Goal: Find specific page/section: Find specific page/section

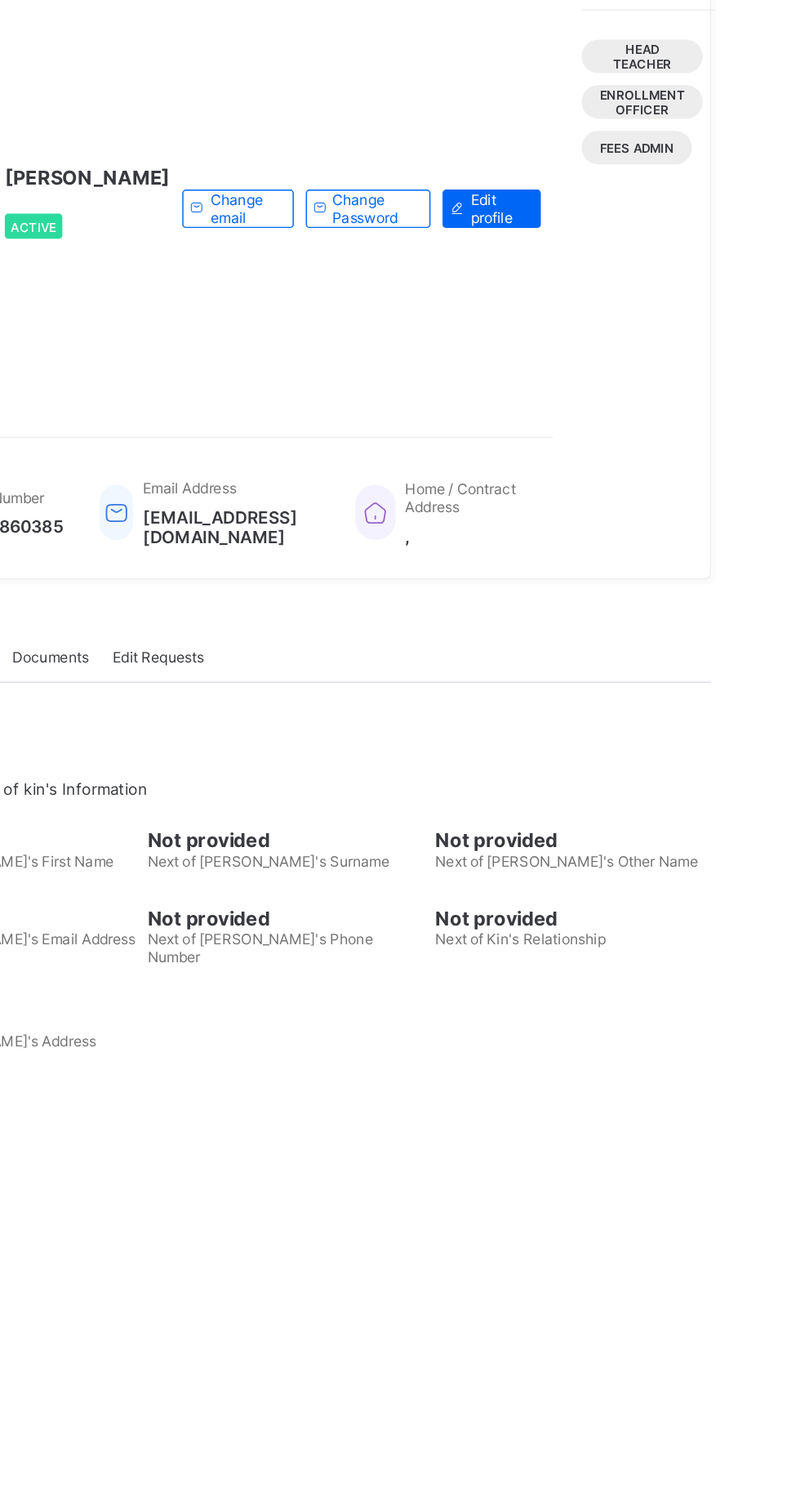
click at [622, 44] on div "×" at bounding box center [613, 30] width 15 height 28
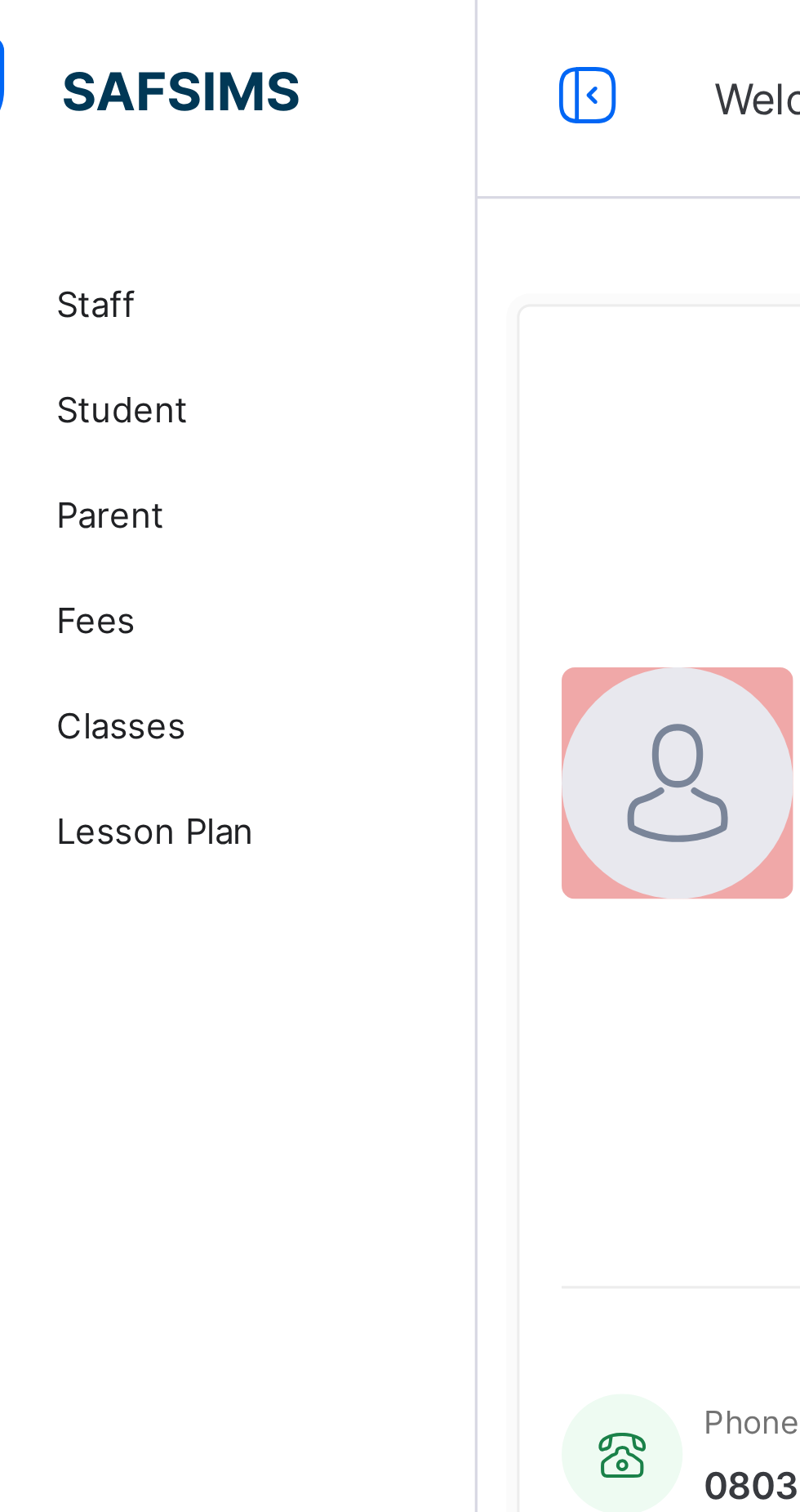
click at [133, 226] on span "Classes" at bounding box center [131, 229] width 131 height 13
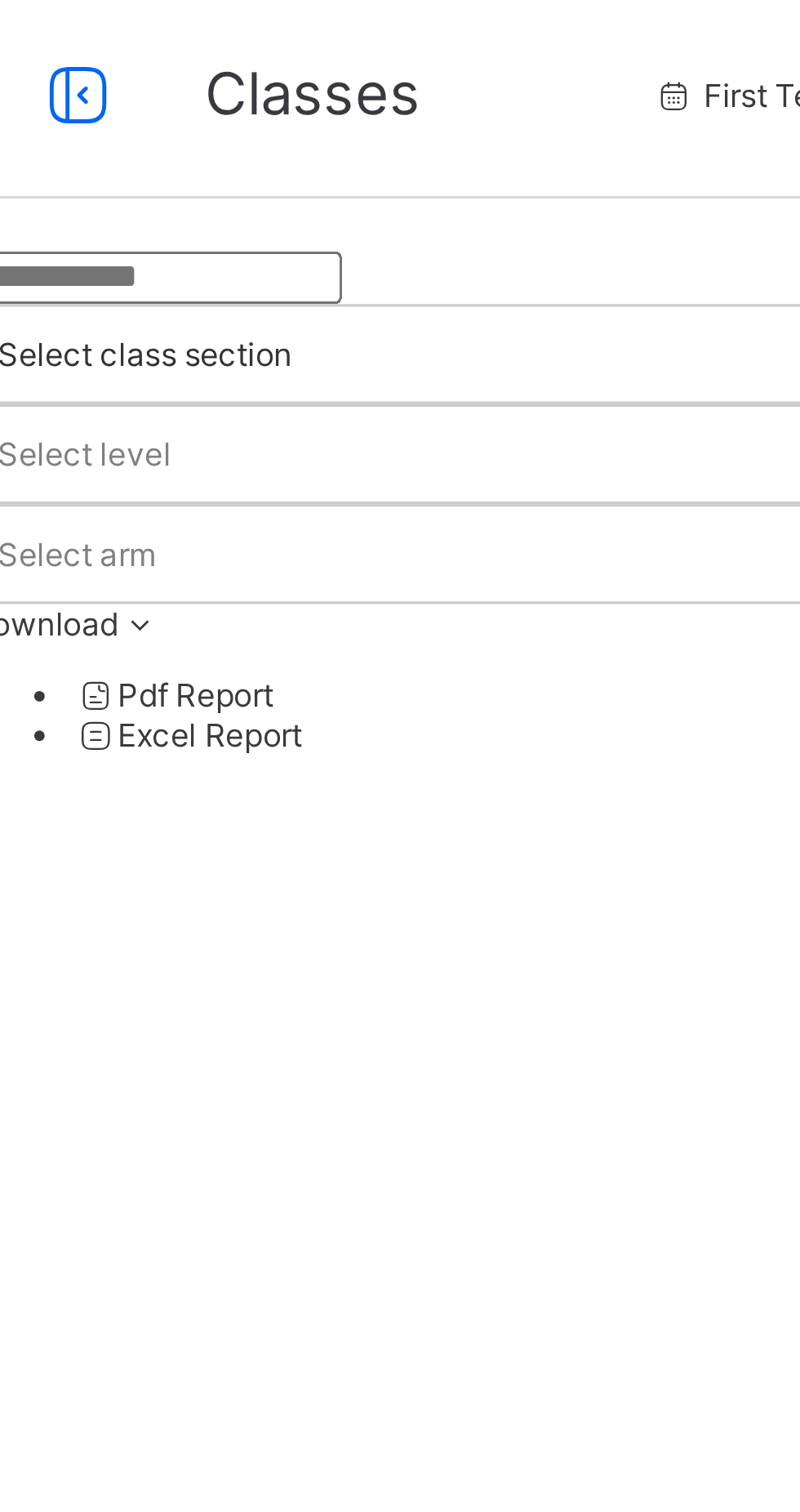
click at [388, 98] on div at bounding box center [498, 90] width 604 height 16
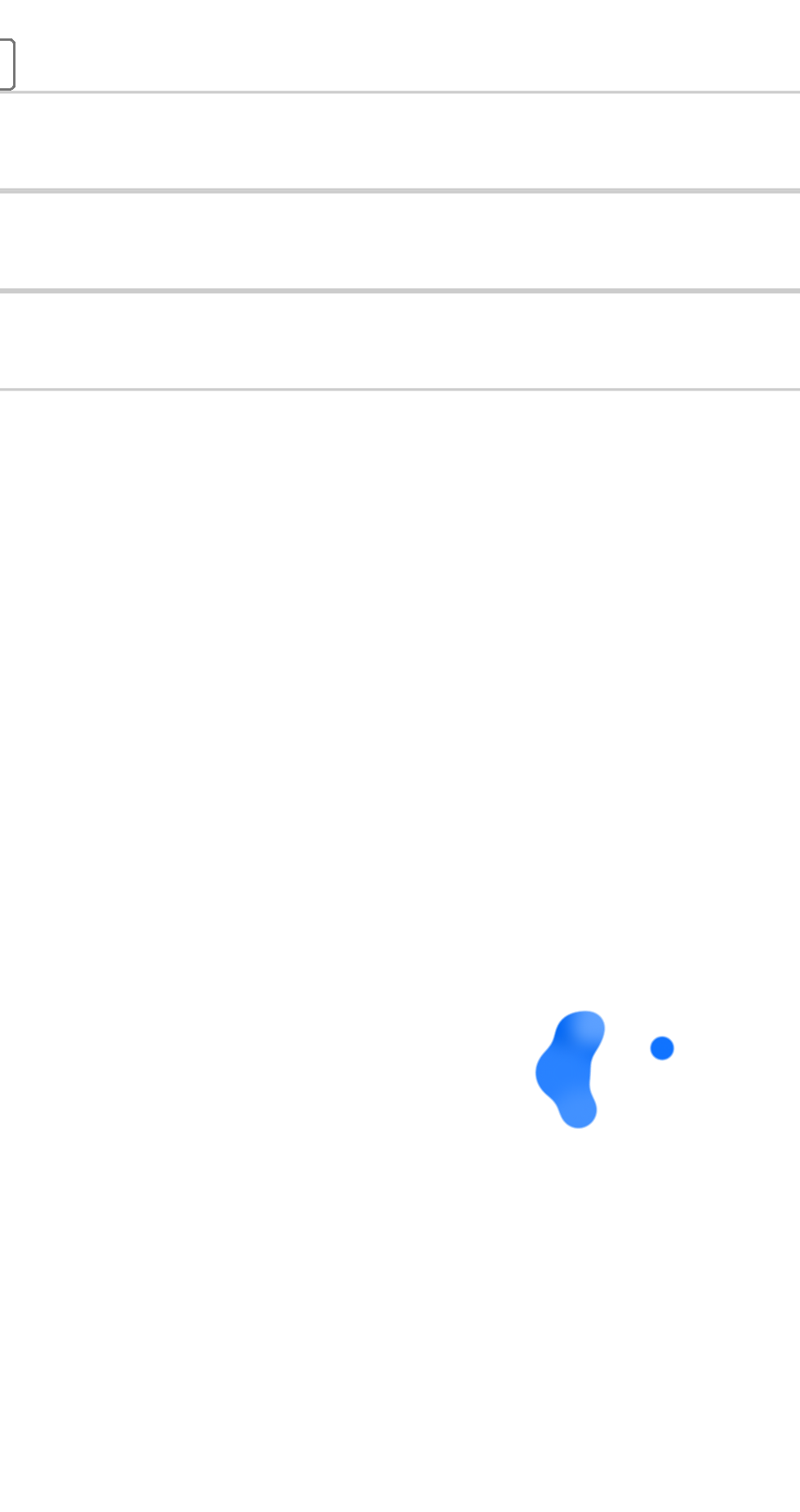
type input "*******"
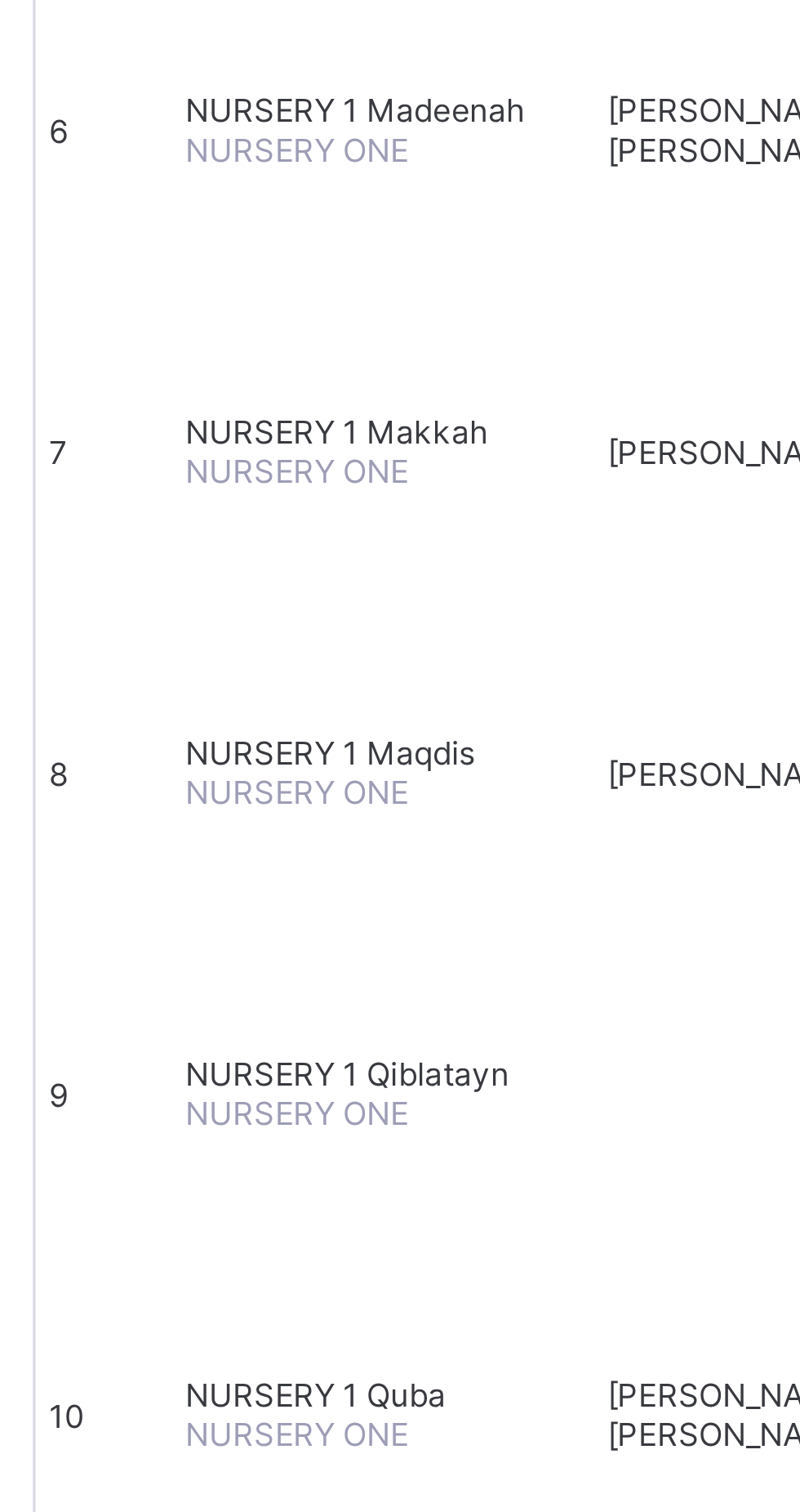
click at [323, 1212] on span "NURSERY 1 Quba" at bounding box center [283, 1219] width 81 height 13
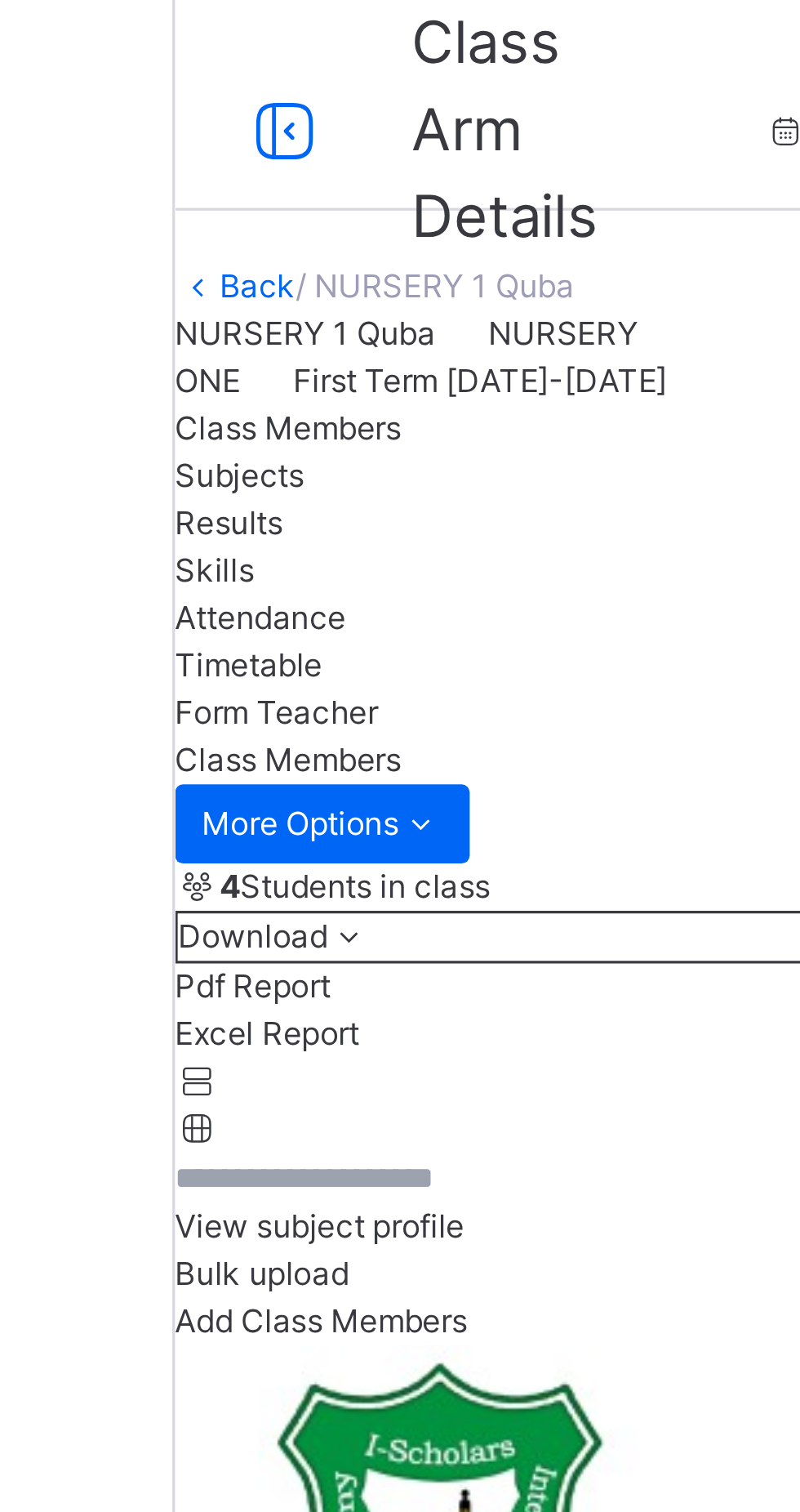
click at [233, 95] on link "Back" at bounding box center [222, 89] width 23 height 13
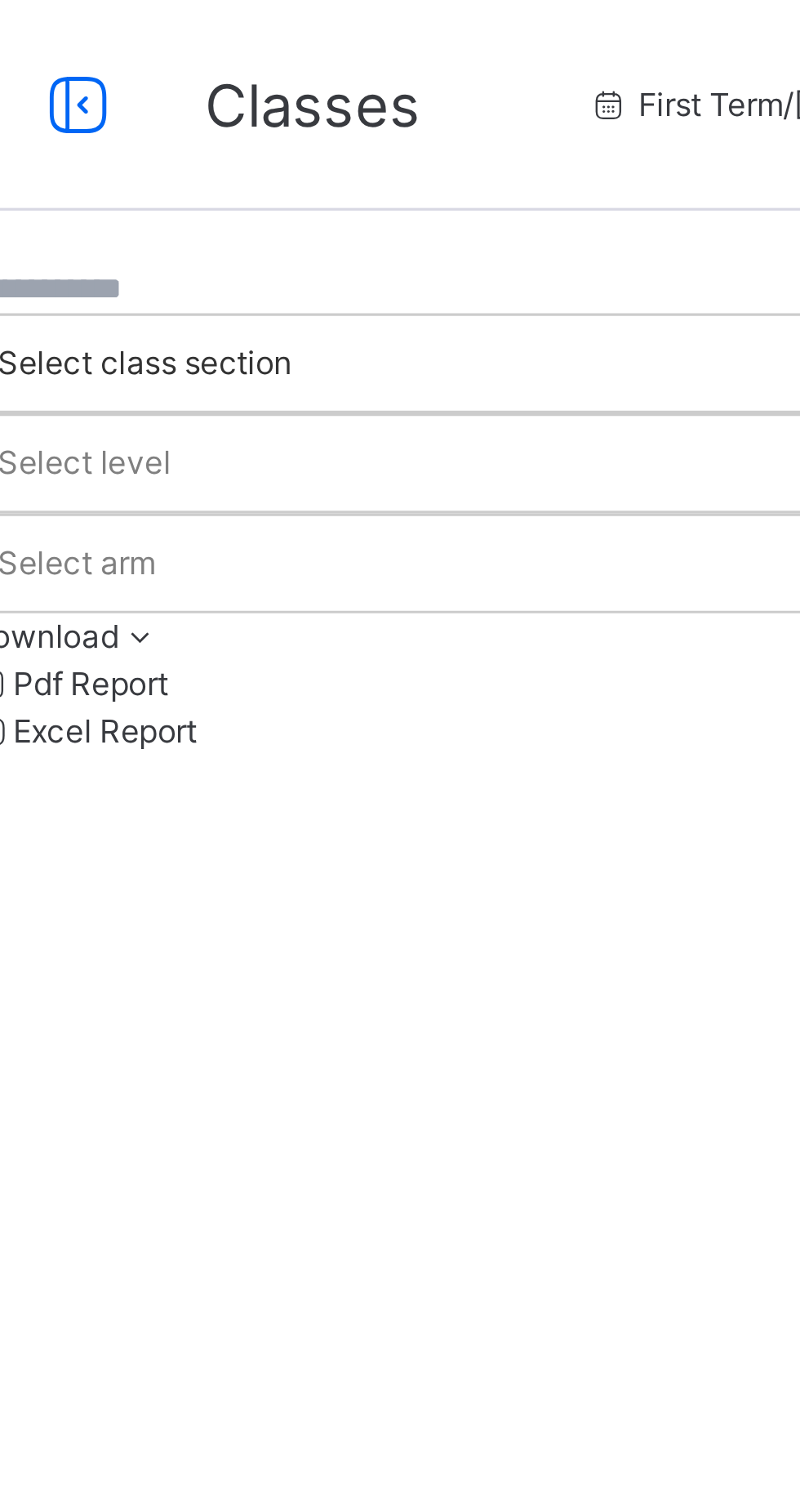
click at [294, 97] on input "text" at bounding box center [244, 90] width 98 height 14
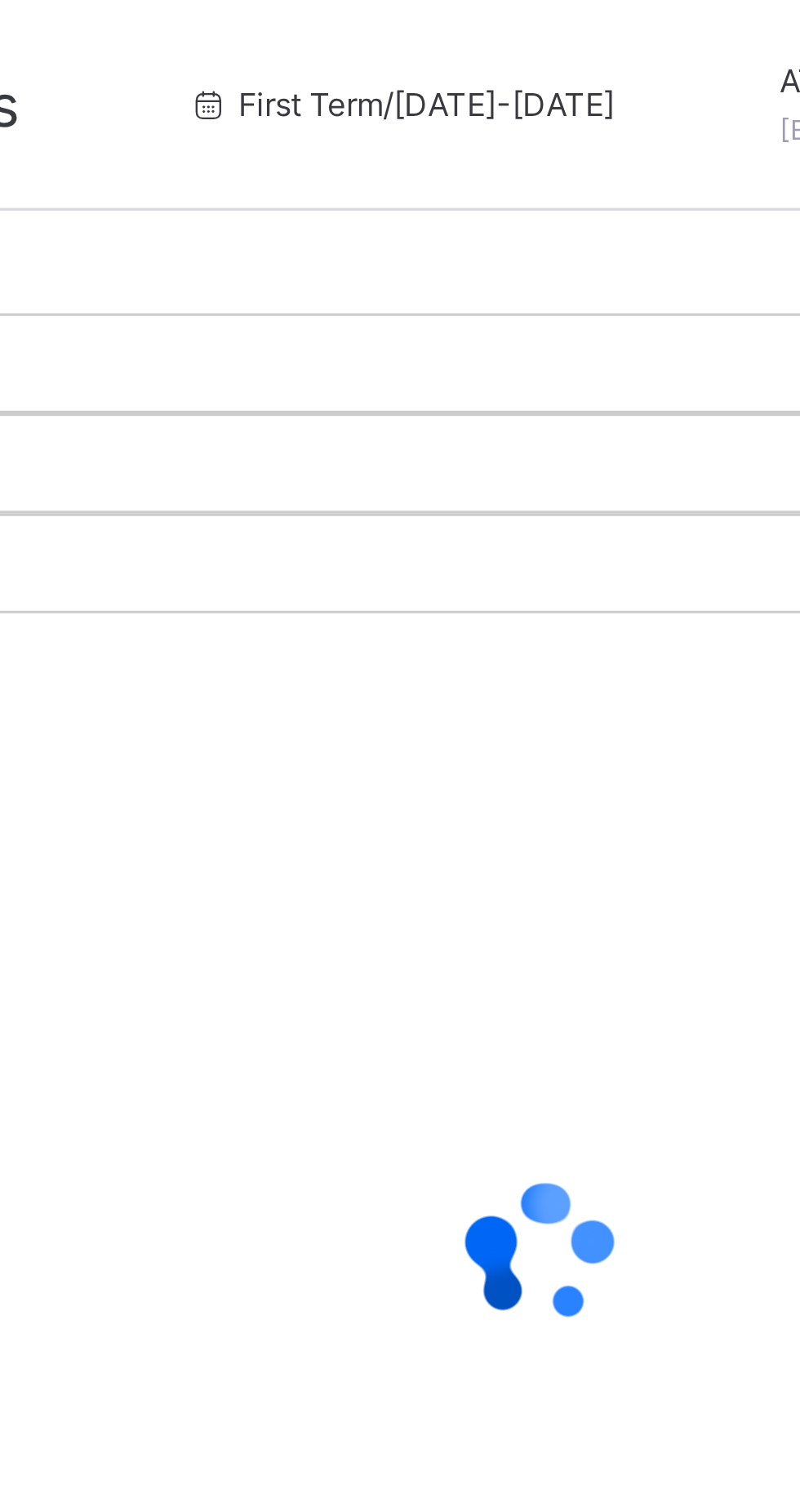
click at [770, 119] on div at bounding box center [784, 112] width 30 height 30
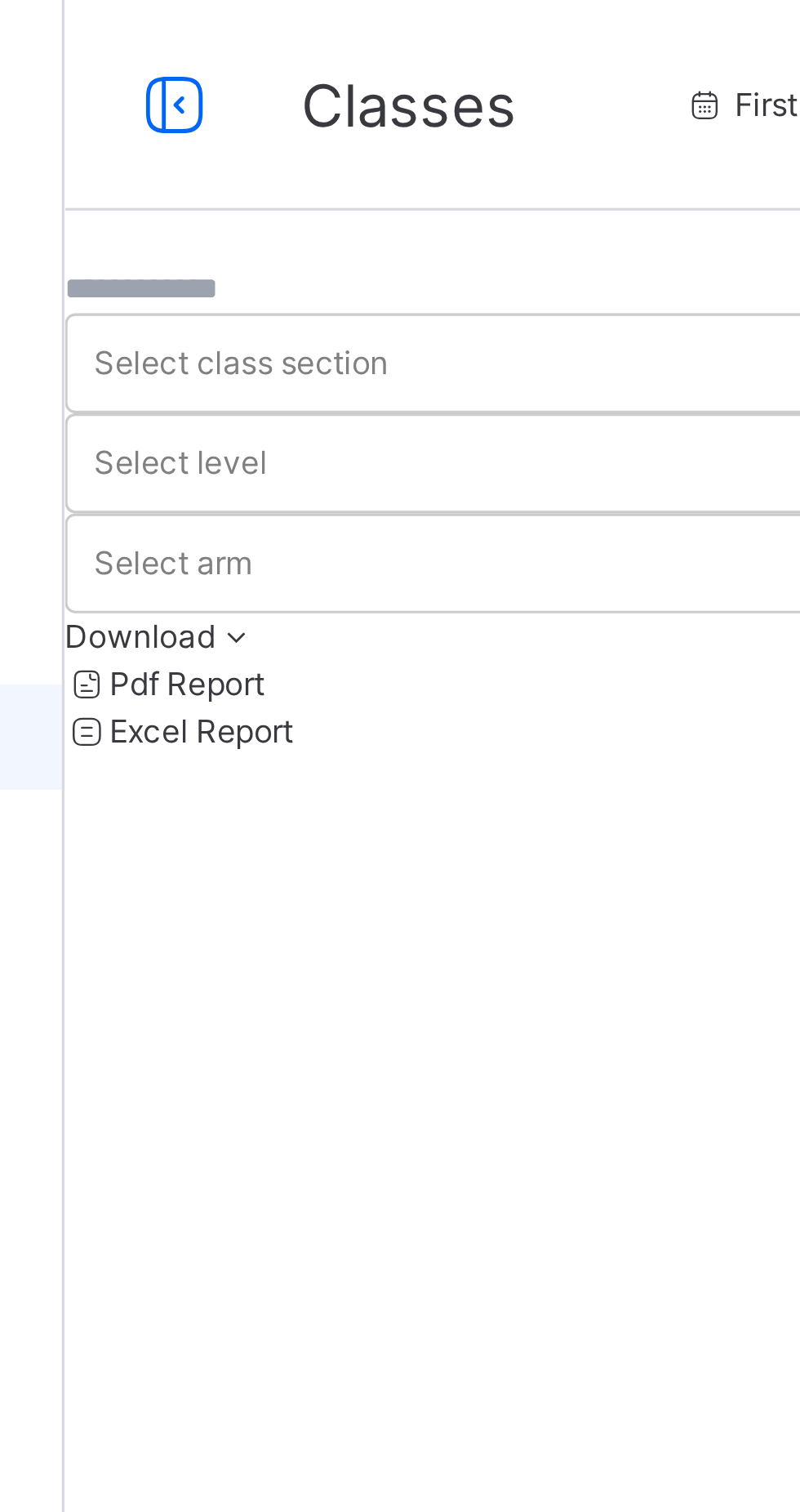
click at [294, 97] on input "text" at bounding box center [244, 90] width 98 height 14
